Goal: Task Accomplishment & Management: Use online tool/utility

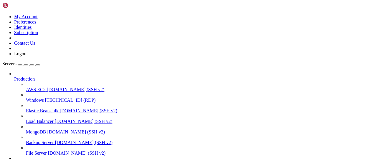
click at [26, 98] on icon at bounding box center [26, 98] width 0 height 0
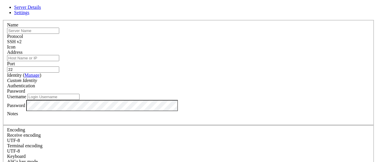
click at [59, 34] on input "text" at bounding box center [33, 31] width 52 height 6
click at [104, 73] on div "Name Protocol SSH v2 Icon Address Port 22 ( Manage )" at bounding box center [188, 128] width 372 height 216
click at [79, 94] on input "Username" at bounding box center [53, 97] width 52 height 6
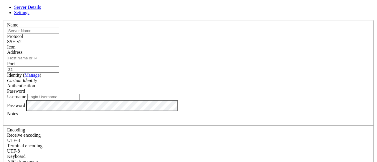
click at [21, 42] on span "SSH v2" at bounding box center [14, 41] width 14 height 5
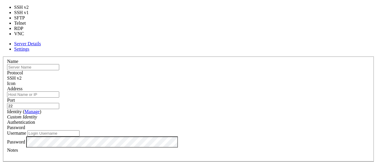
type input "3389"
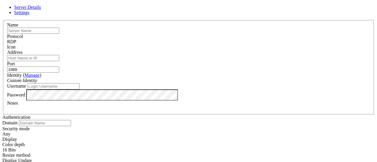
scroll to position [28, 0]
